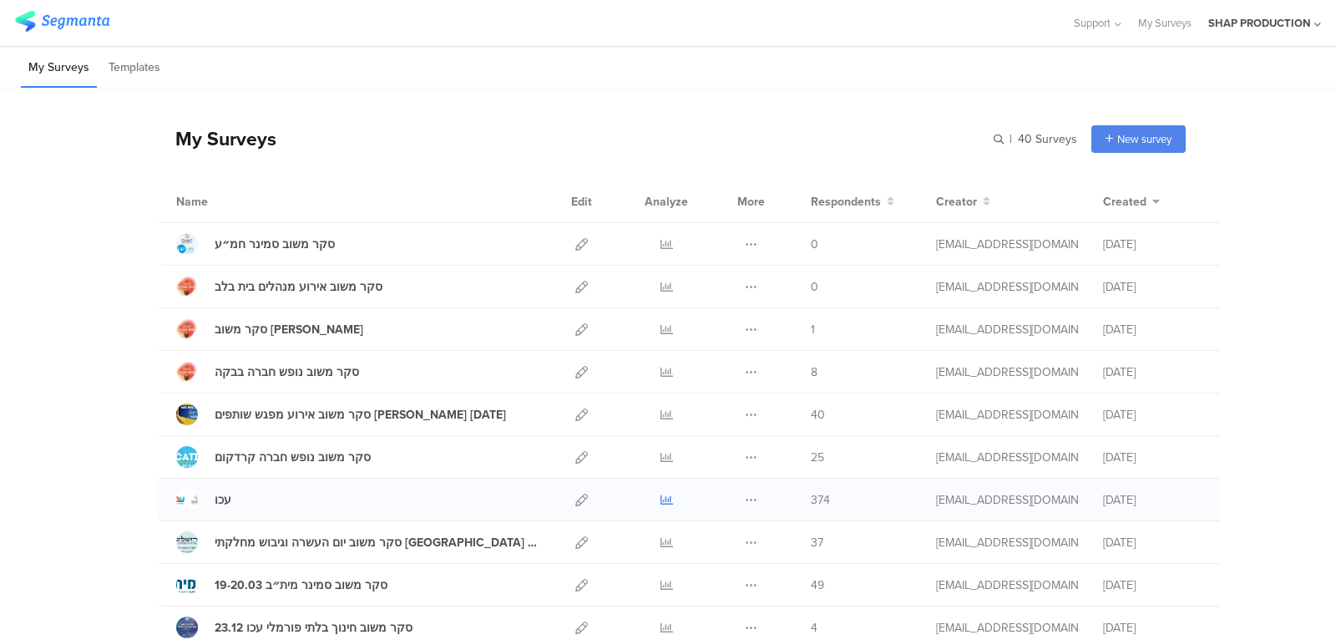
click at [669, 499] on icon at bounding box center [667, 500] width 13 height 13
